Goal: Navigation & Orientation: Find specific page/section

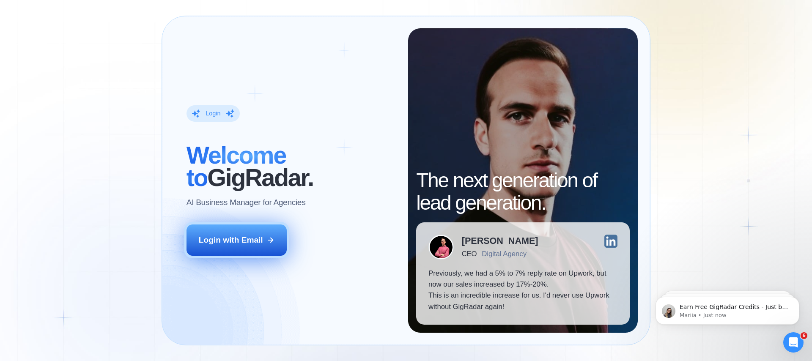
click at [229, 236] on div "Login with Email" at bounding box center [231, 240] width 64 height 11
